Goal: Task Accomplishment & Management: Manage account settings

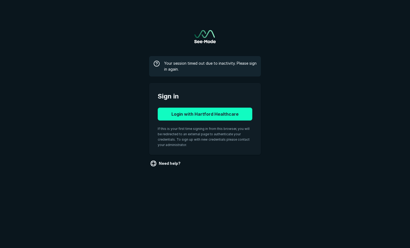
click at [221, 118] on button "Login with Hartford Healthcare" at bounding box center [205, 114] width 94 height 13
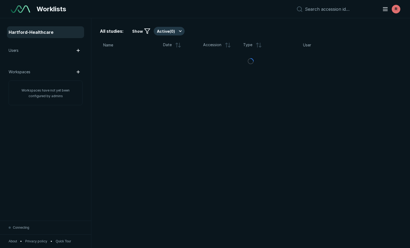
scroll to position [1713, 2534]
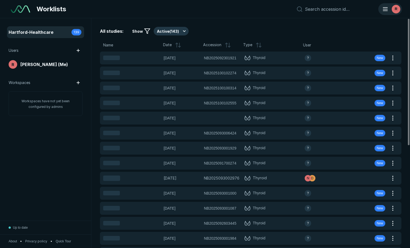
click at [398, 9] on div "R" at bounding box center [395, 9] width 9 height 9
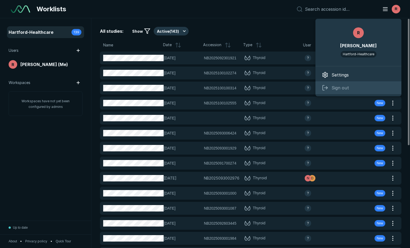
click at [339, 87] on span "Sign out" at bounding box center [339, 88] width 17 height 6
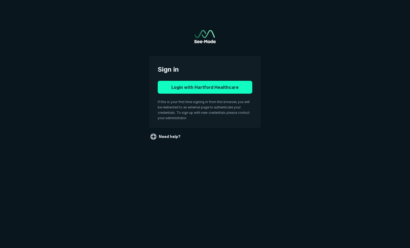
click at [210, 88] on button "Login with Hartford Healthcare" at bounding box center [205, 87] width 94 height 13
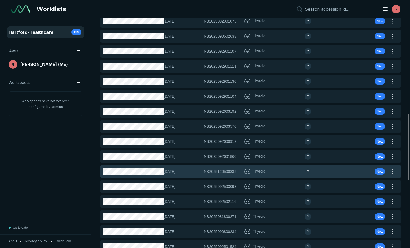
scroll to position [333, 0]
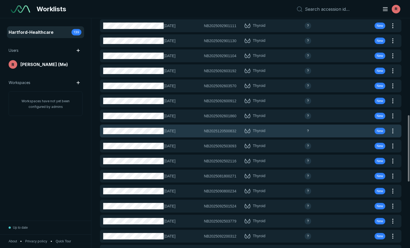
click at [221, 128] on div "26-SEP-2025 NB2025120500832 NB2025120500832 Thyroid ? New" at bounding box center [244, 131] width 288 height 13
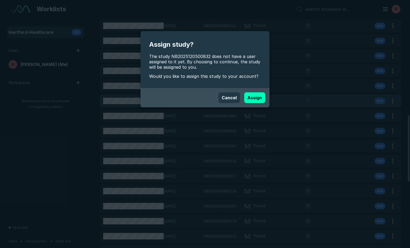
drag, startPoint x: 230, startPoint y: 98, endPoint x: 216, endPoint y: 103, distance: 15.0
click at [229, 98] on button "Cancel" at bounding box center [228, 97] width 21 height 11
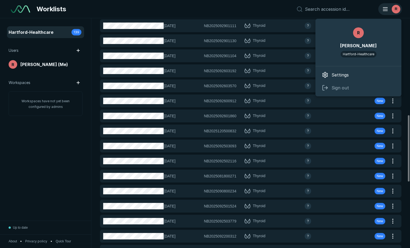
click at [384, 9] on line "button" at bounding box center [385, 9] width 4 height 0
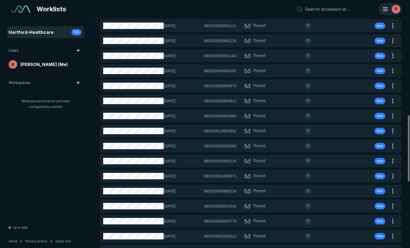
click at [384, 9] on line "button" at bounding box center [385, 9] width 4 height 0
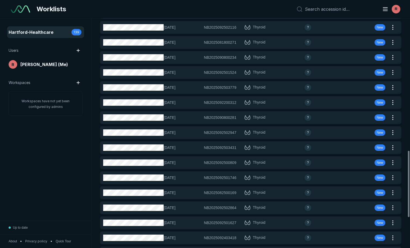
scroll to position [467, 0]
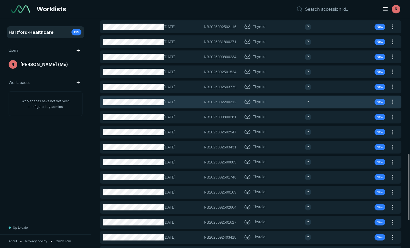
click at [308, 101] on span "?" at bounding box center [308, 102] width 2 height 5
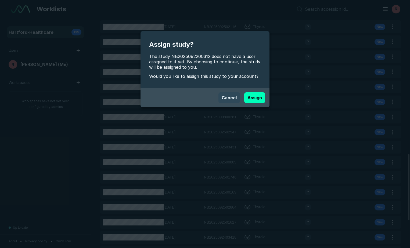
click at [229, 96] on button "Cancel" at bounding box center [228, 97] width 21 height 11
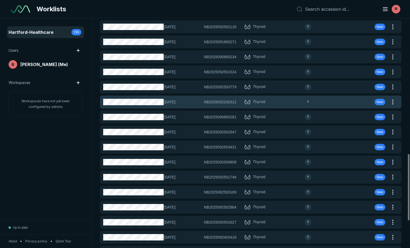
click at [260, 100] on span "Thyroid" at bounding box center [259, 102] width 13 height 6
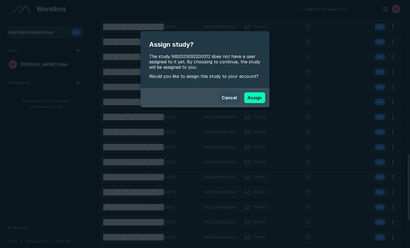
click at [227, 97] on button "Cancel" at bounding box center [228, 97] width 21 height 11
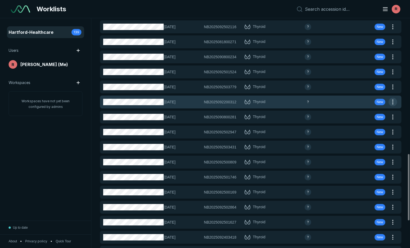
click at [394, 102] on button "button" at bounding box center [392, 102] width 9 height 9
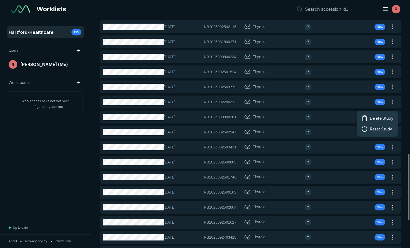
click at [32, 166] on div "Hartford-Healthcare 139 Users R Ryan Tagariello (Me) Workspaces Workspaces have…" at bounding box center [45, 119] width 91 height 202
click at [35, 167] on div "Hartford-Healthcare 139 Users R Ryan Tagariello (Me) Workspaces Workspaces have…" at bounding box center [45, 119] width 91 height 202
click at [48, 165] on div "Hartford-Healthcare 139 Users R Ryan Tagariello (Me) Workspaces Workspaces have…" at bounding box center [45, 119] width 91 height 202
click at [19, 9] on img at bounding box center [20, 9] width 19 height 8
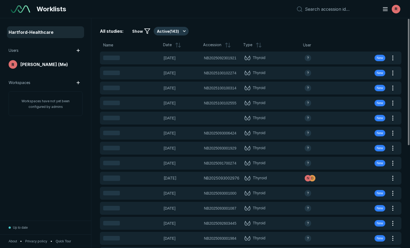
scroll to position [1627, 2037]
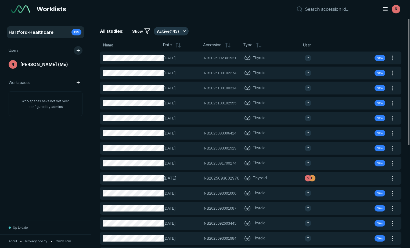
click at [77, 50] on button "button" at bounding box center [78, 50] width 9 height 9
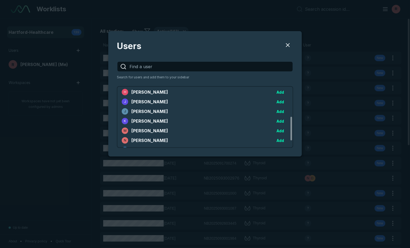
scroll to position [54, 0]
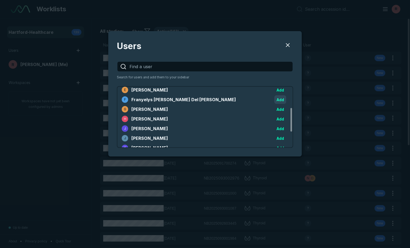
click at [281, 99] on button "Add" at bounding box center [280, 99] width 12 height 9
click at [288, 45] on button "Users" at bounding box center [287, 45] width 11 height 11
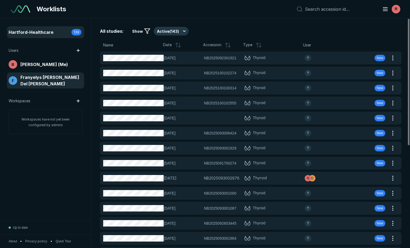
click at [28, 78] on span "Franyelys Jimenez Del Orbe" at bounding box center [51, 80] width 62 height 13
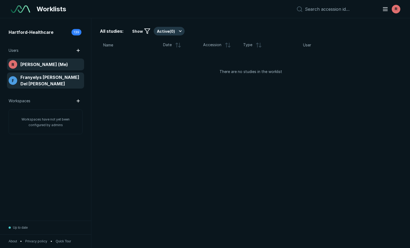
click at [37, 66] on span "Ryan Tagariello (Me)" at bounding box center [44, 64] width 48 height 6
click at [43, 77] on span "Franyelys Jimenez Del Orbe" at bounding box center [51, 80] width 62 height 13
click at [49, 77] on span "Franyelys Jimenez Del Orbe" at bounding box center [51, 80] width 62 height 13
click at [48, 65] on span "Ryan Tagariello (Me)" at bounding box center [44, 64] width 48 height 6
click at [49, 81] on span "Franyelys Jimenez Del Orbe" at bounding box center [51, 80] width 62 height 13
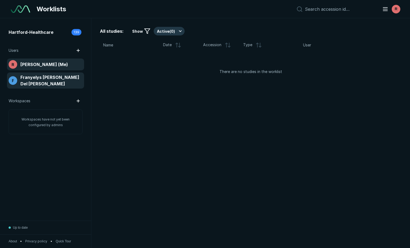
click at [44, 65] on span "Ryan Tagariello (Me)" at bounding box center [44, 64] width 48 height 6
drag, startPoint x: 46, startPoint y: 77, endPoint x: 45, endPoint y: 71, distance: 5.2
click at [46, 76] on span "Franyelys Jimenez Del Orbe" at bounding box center [51, 80] width 62 height 13
click at [42, 64] on span "Ryan Tagariello (Me)" at bounding box center [44, 64] width 48 height 6
click at [44, 74] on div "F Franyelys Jimenez Del Orbe" at bounding box center [46, 80] width 74 height 13
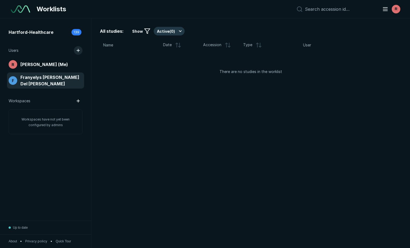
click at [77, 52] on button "button" at bounding box center [78, 50] width 9 height 9
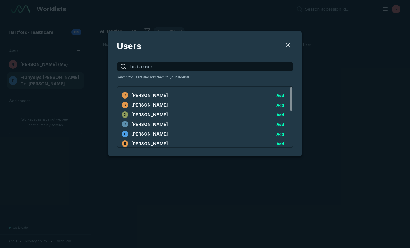
click at [57, 162] on div "Users Search for users and add them to your sidebar D Dafina Gjuzi Add D Daisy …" at bounding box center [205, 124] width 410 height 248
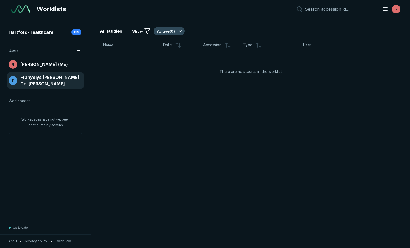
click at [180, 30] on button "Active ( 0 )" at bounding box center [169, 31] width 31 height 9
click at [14, 52] on span "Users" at bounding box center [14, 51] width 10 height 6
click at [77, 32] on span "139" at bounding box center [77, 32] width 6 height 5
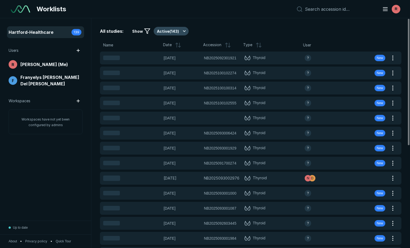
click at [184, 31] on button "Active ( 143 )" at bounding box center [171, 31] width 35 height 9
click at [168, 56] on span "Completed ( 11 )" at bounding box center [171, 57] width 25 height 6
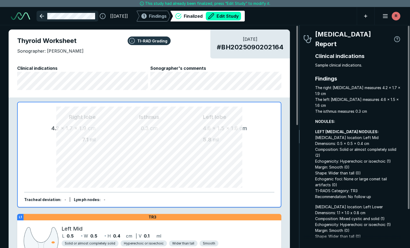
click at [42, 14] on link at bounding box center [68, 16] width 62 height 11
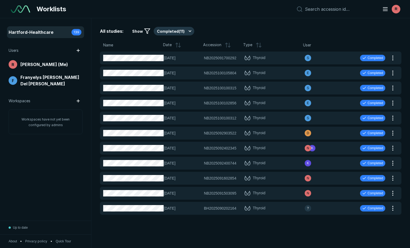
scroll to position [1713, 2534]
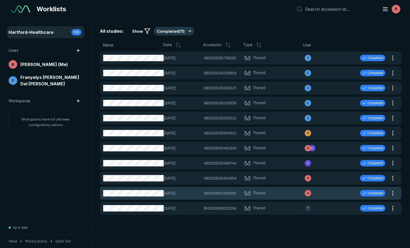
click at [197, 194] on span "15-SEP-2025" at bounding box center [181, 193] width 37 height 6
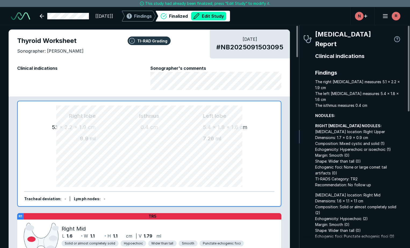
scroll to position [1662, 1122]
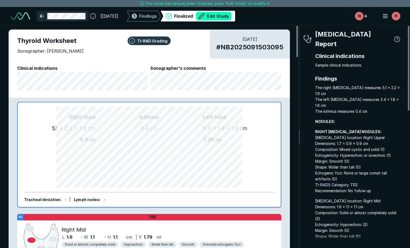
click at [43, 14] on link at bounding box center [63, 16] width 52 height 11
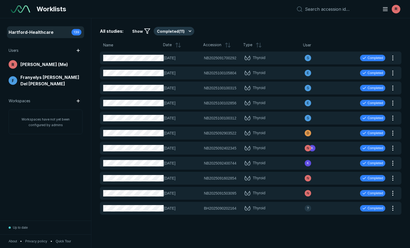
scroll to position [1551, 1100]
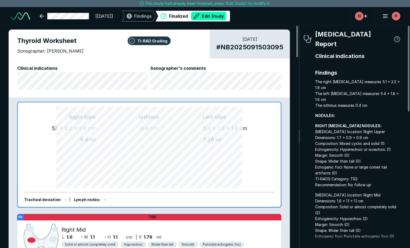
type textarea "x"
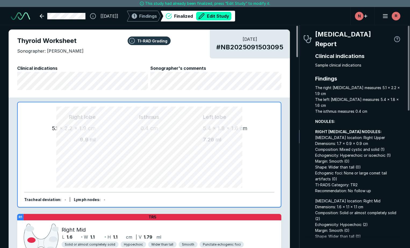
drag, startPoint x: 297, startPoint y: 99, endPoint x: 297, endPoint y: 33, distance: 65.8
click at [297, 33] on div at bounding box center [297, 41] width 2 height 31
click at [383, 16] on icon "button" at bounding box center [385, 16] width 6 height 6
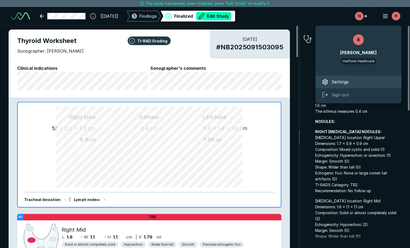
click at [337, 81] on span "Settings" at bounding box center [339, 82] width 17 height 6
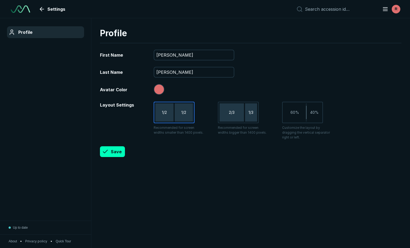
scroll to position [1627, 2037]
click at [42, 84] on div "Profile" at bounding box center [45, 119] width 91 height 202
click at [43, 8] on link "Settings" at bounding box center [53, 9] width 32 height 11
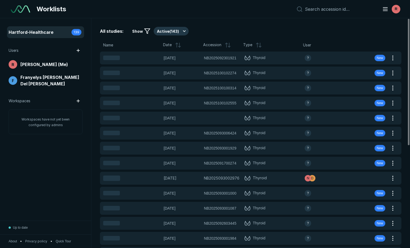
scroll to position [1627, 2037]
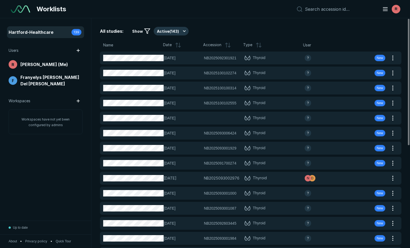
click at [235, 9] on div "Worklists R" at bounding box center [205, 9] width 410 height 18
click at [58, 173] on div "Hartford-Healthcare 139 Users R Ryan Tagariello (Me) F Franyelys Jimenez Del Or…" at bounding box center [45, 119] width 91 height 202
click at [216, 6] on div "Worklists R" at bounding box center [205, 9] width 410 height 18
click at [215, 6] on div "Worklists R" at bounding box center [205, 9] width 410 height 18
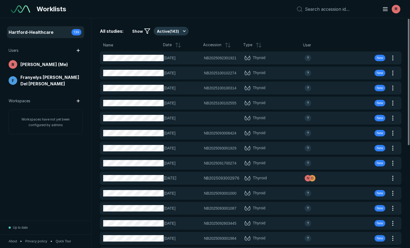
click at [39, 181] on div "Hartford-Healthcare 139 Users R Ryan Tagariello (Me) F Franyelys Jimenez Del Or…" at bounding box center [45, 119] width 91 height 202
click at [222, 7] on div "Worklists R" at bounding box center [205, 9] width 410 height 18
click at [75, 33] on span "139" at bounding box center [77, 32] width 6 height 5
click at [206, 8] on div "Worklists R" at bounding box center [205, 9] width 410 height 18
click at [398, 9] on div "R" at bounding box center [395, 9] width 9 height 9
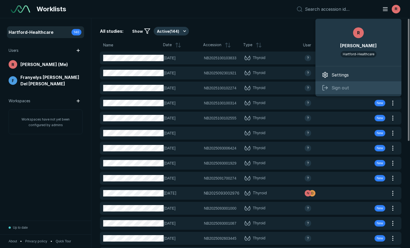
click at [334, 87] on span "Sign out" at bounding box center [339, 88] width 17 height 6
